Goal: Task Accomplishment & Management: Manage account settings

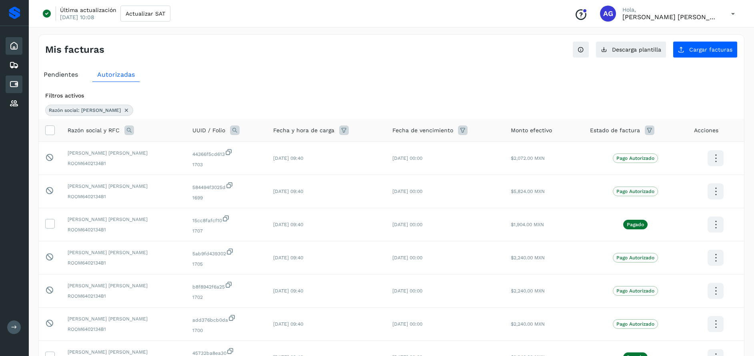
click at [15, 48] on icon at bounding box center [14, 46] width 10 height 10
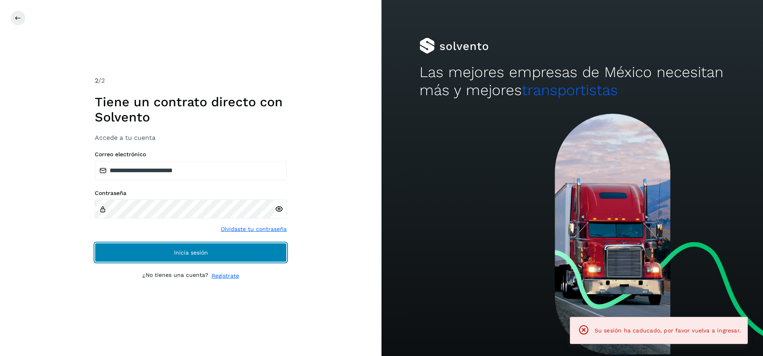
click at [223, 254] on button "Inicia sesión" at bounding box center [191, 252] width 192 height 19
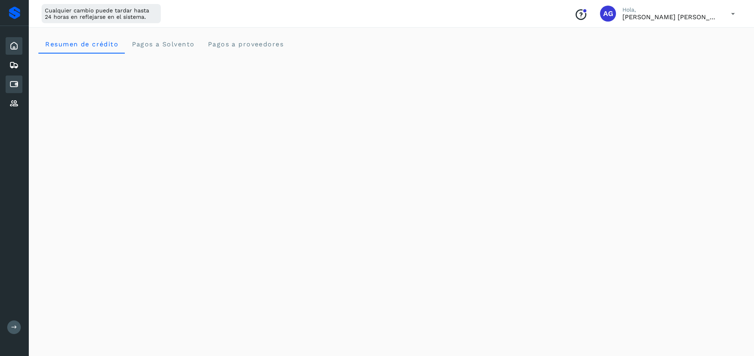
click at [18, 87] on icon at bounding box center [14, 85] width 10 height 10
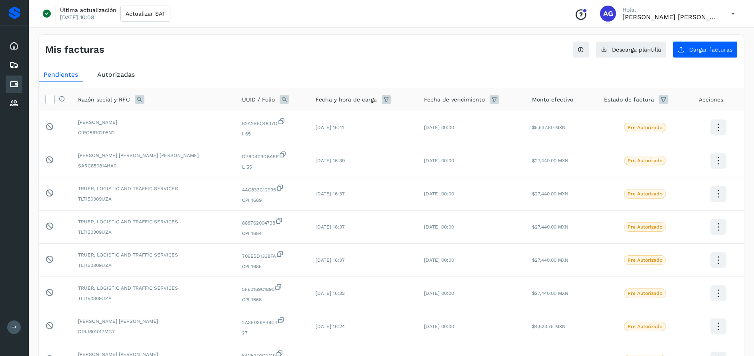
click at [136, 75] on div "Autorizadas" at bounding box center [115, 75] width 47 height 14
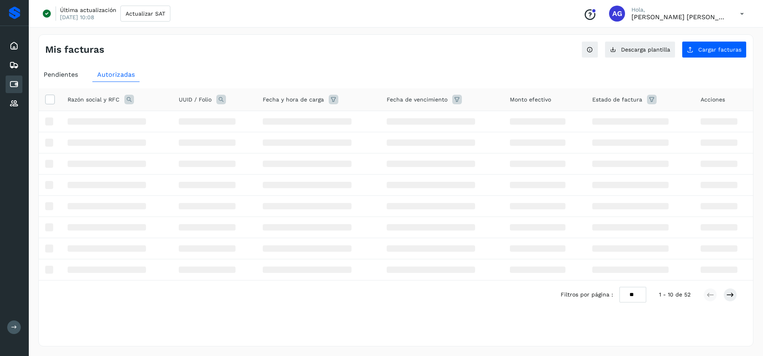
click at [72, 72] on span "Pendientes" at bounding box center [61, 75] width 34 height 8
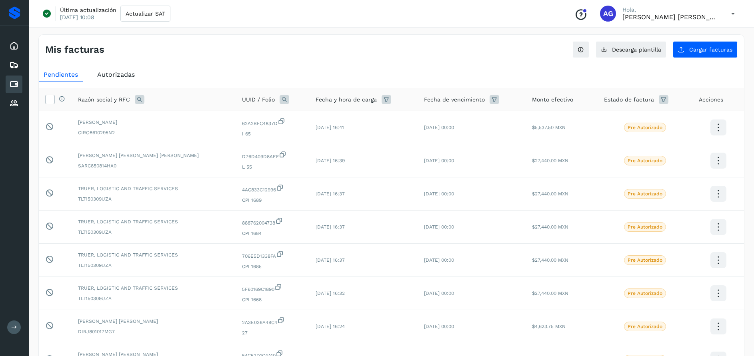
click at [141, 98] on icon at bounding box center [140, 100] width 10 height 10
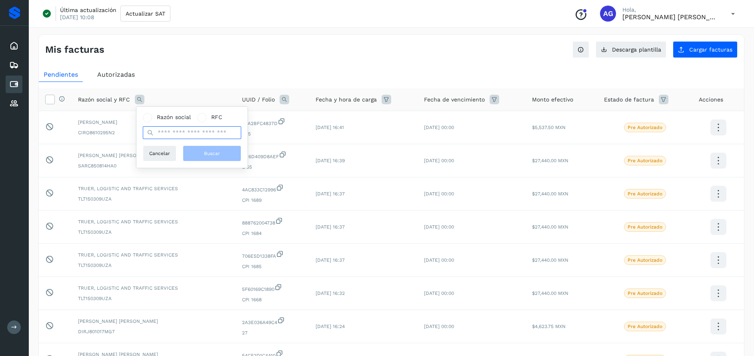
click at [189, 134] on input "text" at bounding box center [192, 132] width 98 height 13
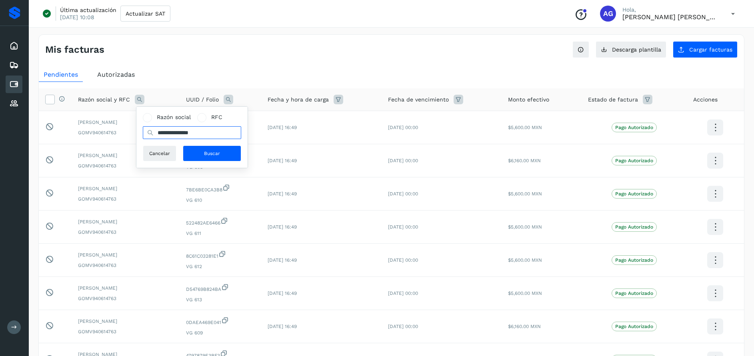
type input "**********"
click at [200, 153] on button "Buscar" at bounding box center [212, 154] width 58 height 16
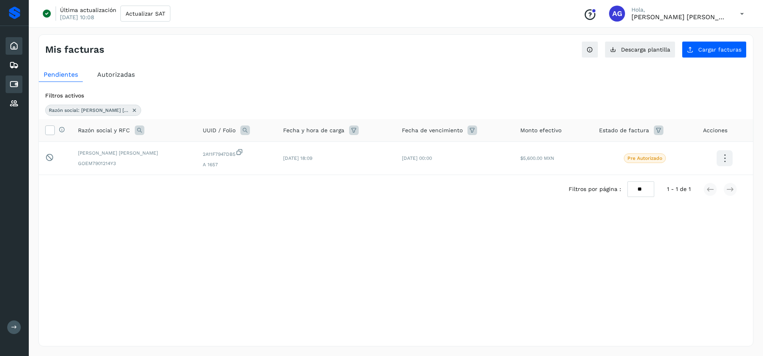
click at [13, 45] on icon at bounding box center [14, 46] width 10 height 10
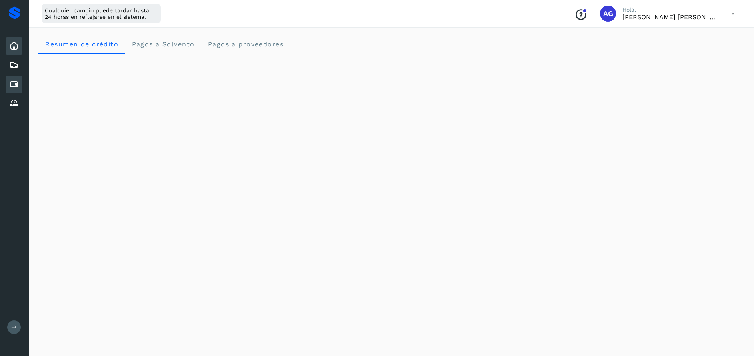
click at [19, 84] on div "Cuentas por pagar" at bounding box center [14, 85] width 17 height 18
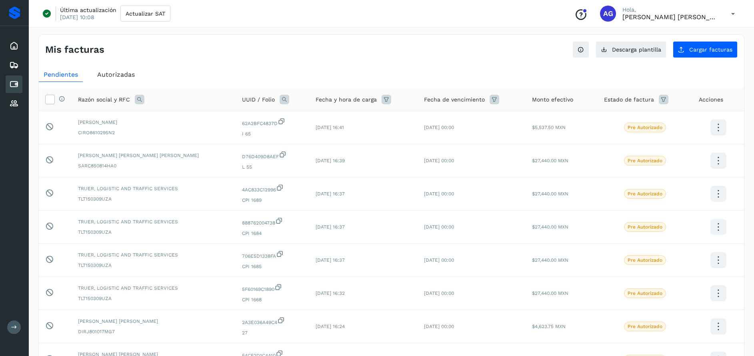
click at [141, 98] on icon at bounding box center [140, 100] width 10 height 10
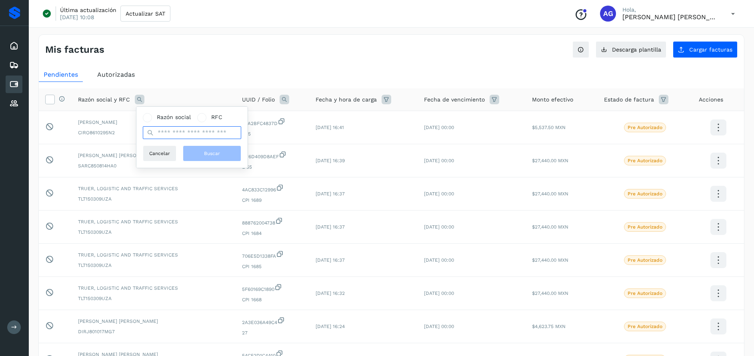
click at [196, 134] on input "text" at bounding box center [192, 132] width 98 height 13
type input "**********"
click at [207, 155] on span "Buscar" at bounding box center [212, 153] width 16 height 7
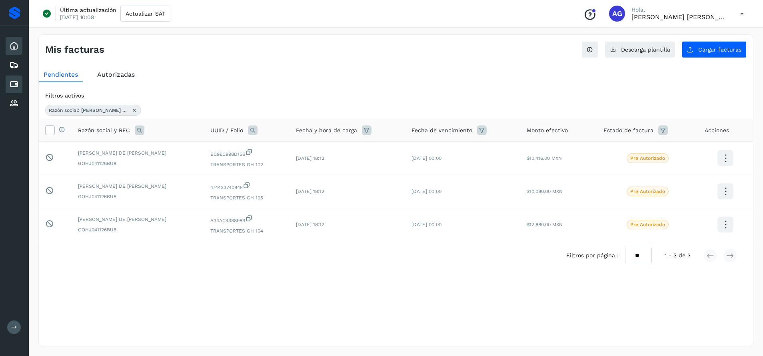
click at [18, 52] on div "Inicio" at bounding box center [14, 46] width 17 height 18
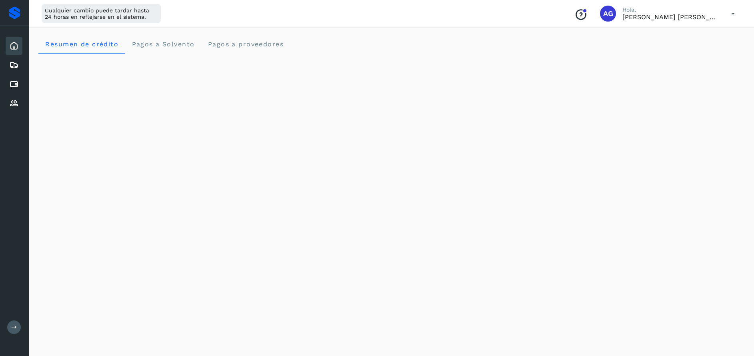
click at [729, 13] on icon at bounding box center [733, 14] width 16 height 16
click at [694, 50] on div "Cerrar sesión" at bounding box center [693, 51] width 95 height 15
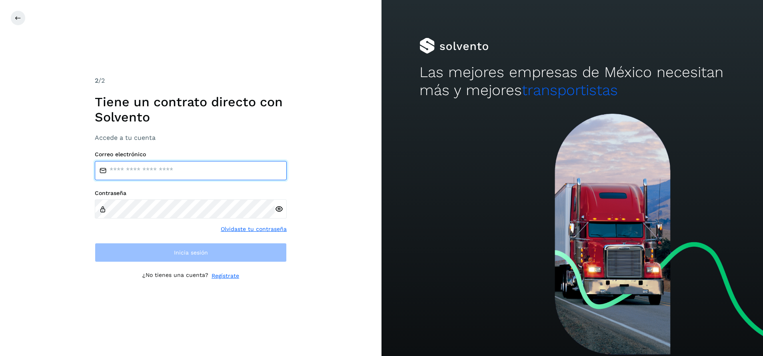
type input "**********"
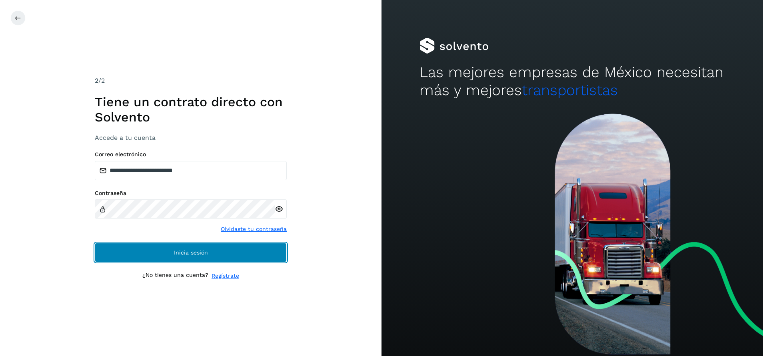
click at [259, 254] on button "Inicia sesión" at bounding box center [191, 252] width 192 height 19
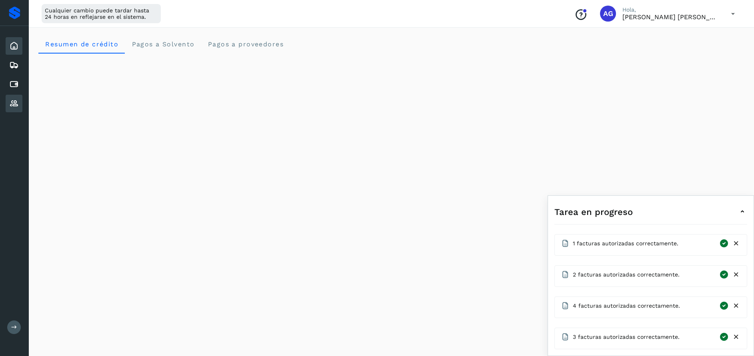
click at [14, 106] on icon at bounding box center [14, 104] width 10 height 10
click at [18, 46] on icon at bounding box center [14, 46] width 10 height 10
click at [21, 49] on div "Inicio" at bounding box center [14, 46] width 17 height 18
click at [16, 91] on div "Cuentas por pagar" at bounding box center [14, 85] width 17 height 18
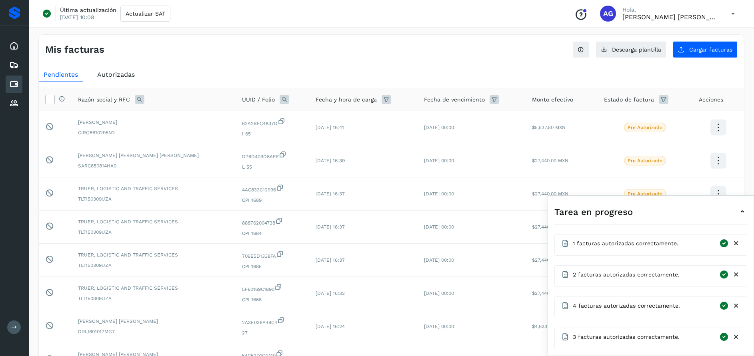
click at [736, 246] on icon at bounding box center [736, 244] width 8 height 8
click at [736, 278] on icon at bounding box center [736, 275] width 8 height 8
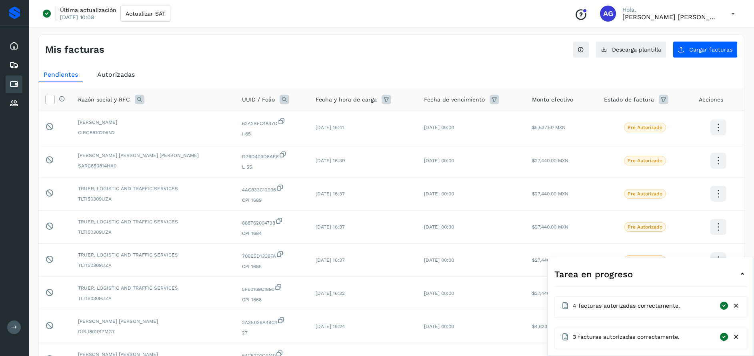
click at [737, 308] on icon at bounding box center [736, 306] width 8 height 8
click at [738, 338] on icon at bounding box center [736, 337] width 8 height 8
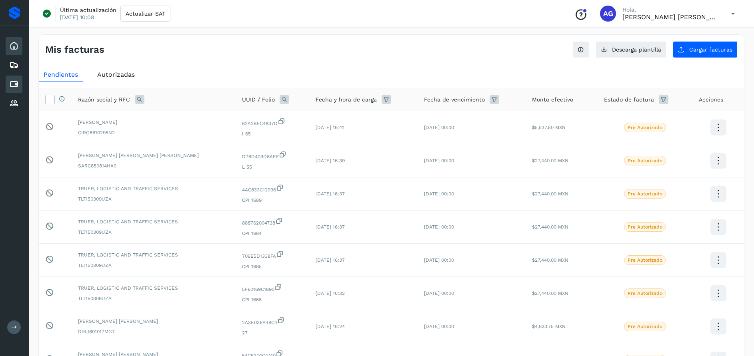
click at [13, 48] on icon at bounding box center [14, 46] width 10 height 10
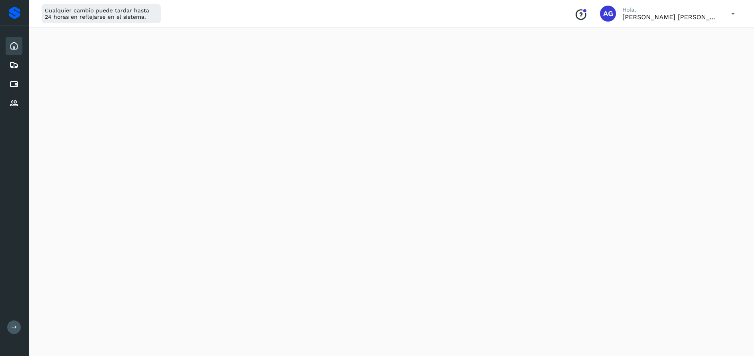
scroll to position [30, 0]
click at [21, 79] on div "Cuentas por pagar" at bounding box center [14, 85] width 17 height 18
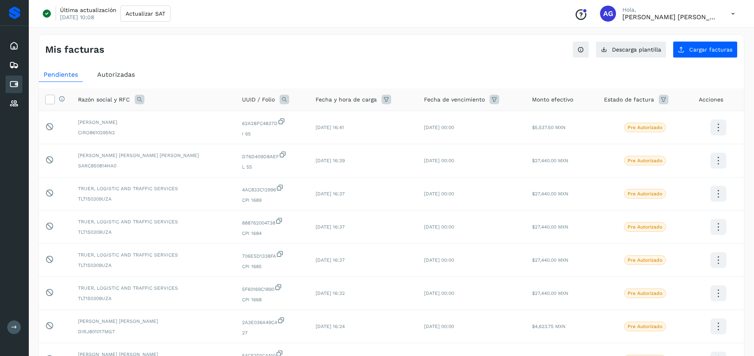
click at [104, 72] on span "Autorizadas" at bounding box center [116, 75] width 38 height 8
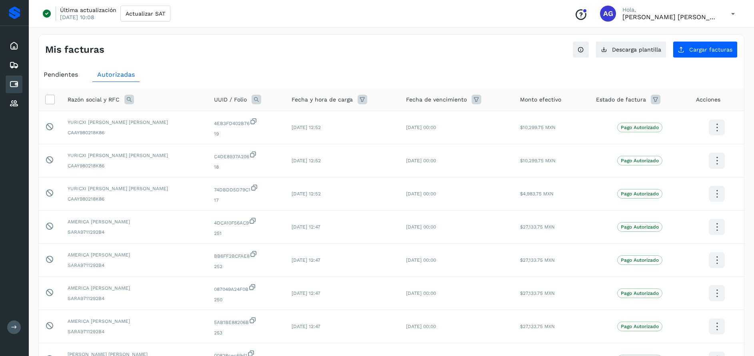
click at [69, 75] on span "Pendientes" at bounding box center [61, 75] width 34 height 8
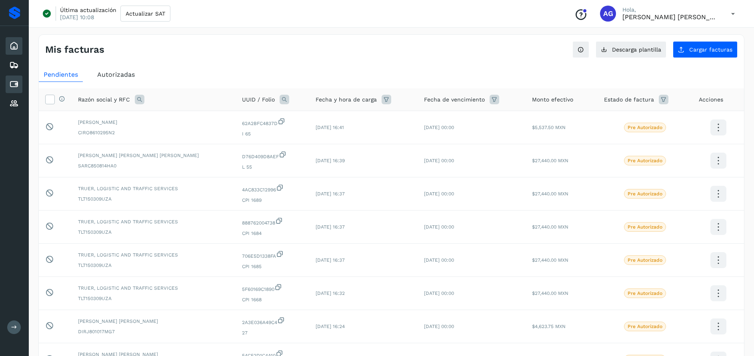
click at [11, 46] on icon at bounding box center [14, 46] width 10 height 10
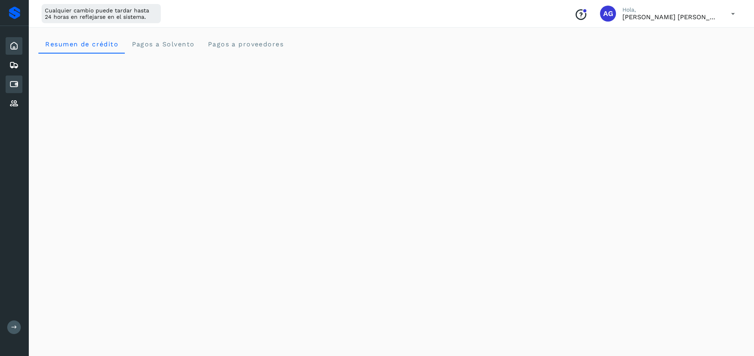
click at [16, 84] on icon at bounding box center [14, 85] width 10 height 10
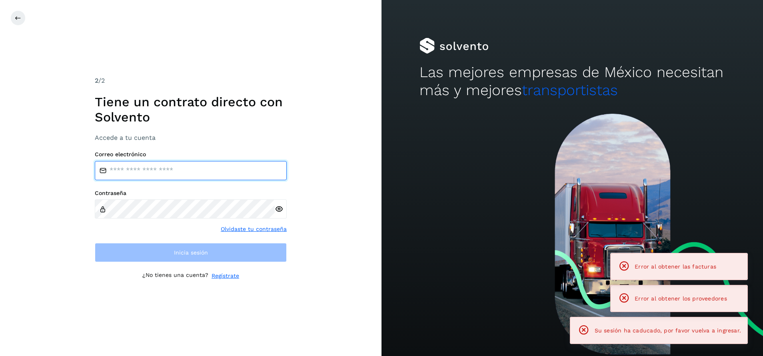
type input "**********"
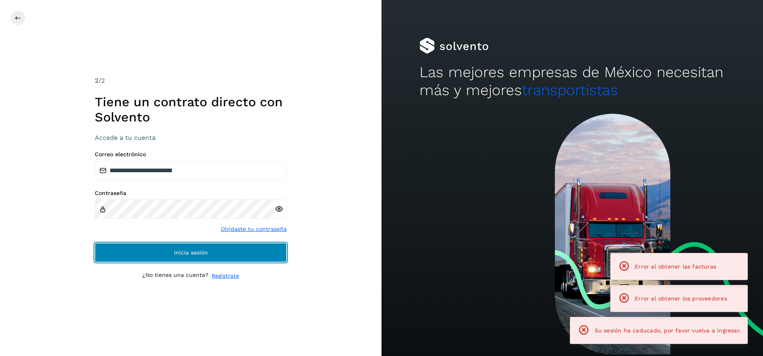
click at [205, 256] on button "Inicia sesión" at bounding box center [191, 252] width 192 height 19
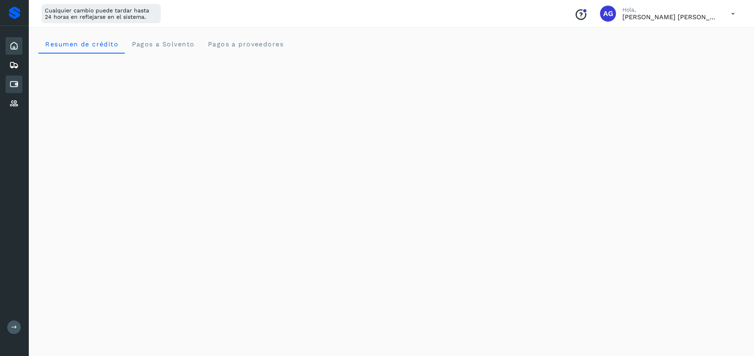
click at [16, 83] on icon at bounding box center [14, 85] width 10 height 10
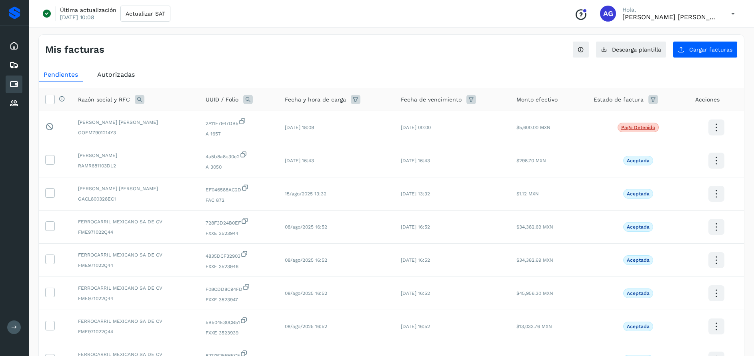
click at [116, 78] on span "Autorizadas" at bounding box center [116, 75] width 38 height 8
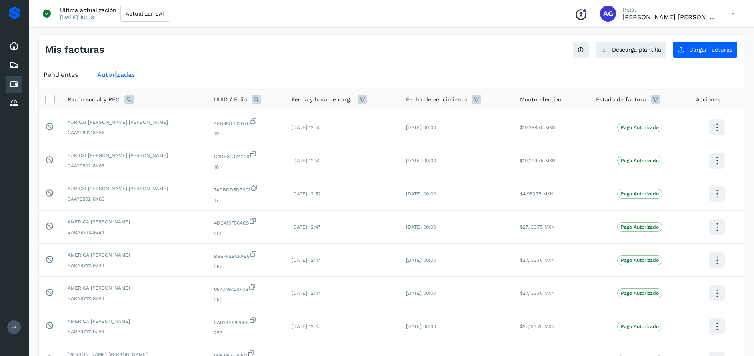
drag, startPoint x: 116, startPoint y: 78, endPoint x: 129, endPoint y: 100, distance: 25.7
click at [129, 100] on icon at bounding box center [129, 100] width 10 height 10
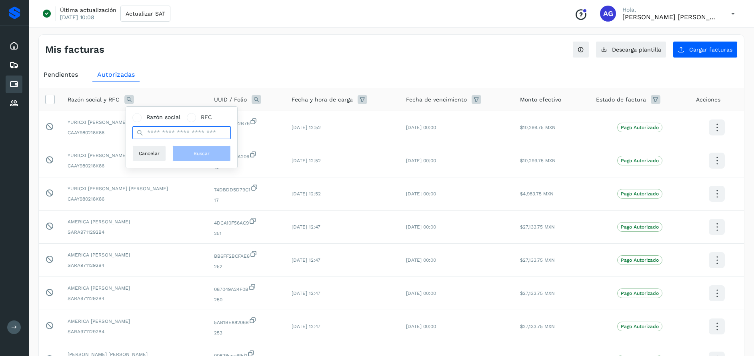
click at [161, 133] on input "text" at bounding box center [181, 132] width 98 height 13
type input "**********"
click at [204, 152] on span "Buscar" at bounding box center [202, 153] width 16 height 7
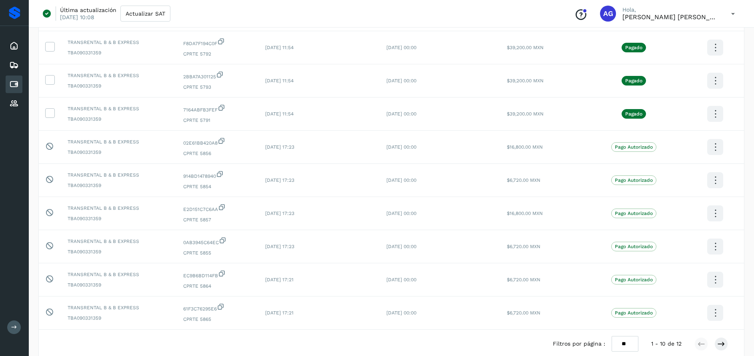
scroll to position [168, 0]
